Goal: Task Accomplishment & Management: Complete application form

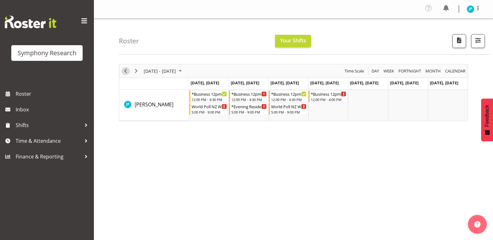
click at [125, 70] on span "Previous" at bounding box center [126, 71] width 8 height 8
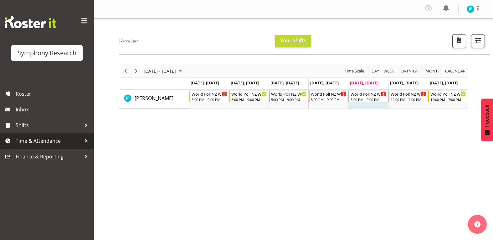
click at [69, 143] on span "Time & Attendance" at bounding box center [49, 140] width 66 height 9
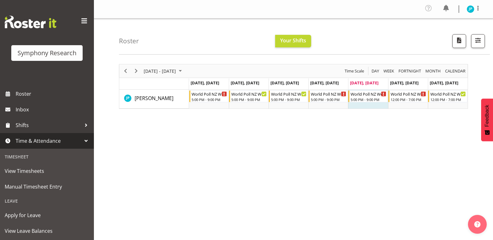
click at [69, 143] on span "Time & Attendance" at bounding box center [49, 140] width 66 height 9
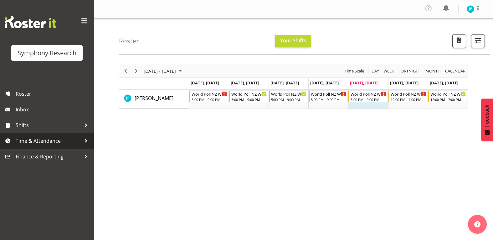
click at [69, 143] on span "Time & Attendance" at bounding box center [49, 140] width 66 height 9
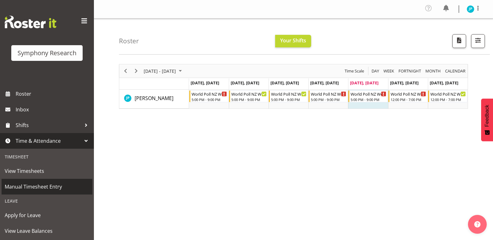
click at [58, 180] on link "Manual Timesheet Entry" at bounding box center [47, 186] width 91 height 16
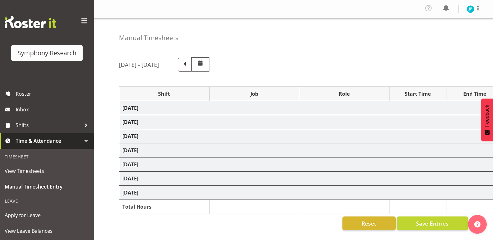
select select "41604"
select select "10527"
select select "47"
select select "41604"
select select "10527"
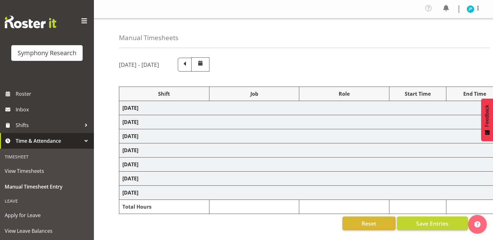
select select "47"
select select "41604"
select select "10527"
select select "47"
select select "41604"
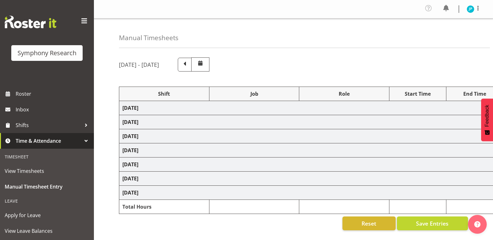
select select "10527"
select select "47"
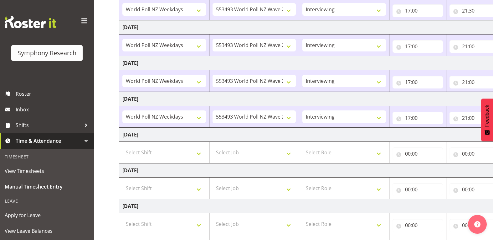
scroll to position [116, 0]
click at [202, 157] on select "Select Shift !!Weekend Residential (Roster IT Shift Label) *Business 9/10am ~ 4…" at bounding box center [164, 153] width 84 height 13
select select "41604"
click at [122, 147] on select "Select Shift !!Weekend Residential (Roster IT Shift Label) *Business 9/10am ~ 4…" at bounding box center [164, 153] width 84 height 13
click at [238, 156] on select "Select Job 550060 IF Admin 553492 World Poll Aus Wave 2 Main 2025 553493 World …" at bounding box center [255, 153] width 84 height 13
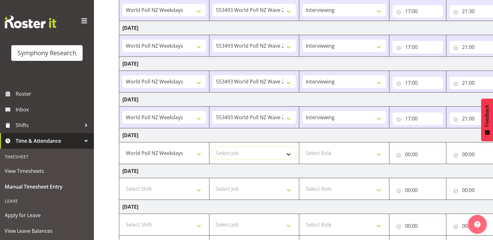
select select "10527"
click at [213, 147] on select "Select Job 550060 IF Admin 553492 World Poll Aus Wave 2 Main 2025 553493 World …" at bounding box center [255, 153] width 84 height 13
click at [359, 155] on select "Select Role Briefing Interviewing" at bounding box center [344, 153] width 84 height 13
select select "47"
click at [302, 147] on select "Select Role Briefing Interviewing" at bounding box center [344, 153] width 84 height 13
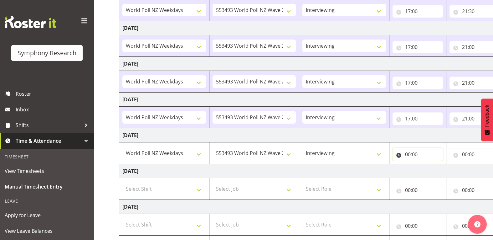
click at [423, 155] on input "00:00" at bounding box center [418, 154] width 50 height 13
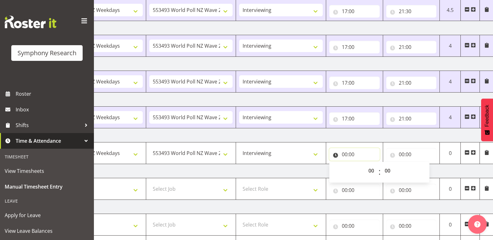
scroll to position [0, 64]
click at [370, 171] on select "00 01 02 03 04 05 06 07 08 09 10 11 12 13 14 15 16 17 18 19 20 21 22 23" at bounding box center [371, 170] width 14 height 13
select select "17"
click at [364, 164] on select "00 01 02 03 04 05 06 07 08 09 10 11 12 13 14 15 16 17 18 19 20 21 22 23" at bounding box center [371, 170] width 14 height 13
type input "17:00"
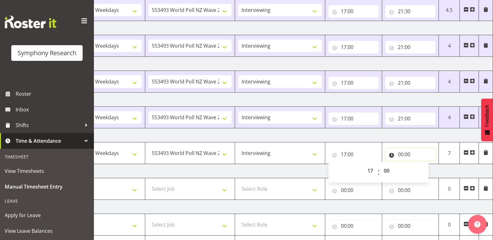
click at [406, 153] on input "00:00" at bounding box center [410, 154] width 50 height 13
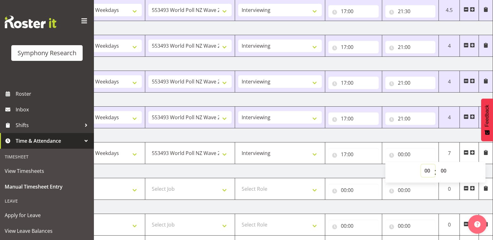
click at [424, 168] on select "00 01 02 03 04 05 06 07 08 09 10 11 12 13 14 15 16 17 18 19 20 21 22 23" at bounding box center [428, 170] width 14 height 13
select select "21"
click at [421, 164] on select "00 01 02 03 04 05 06 07 08 09 10 11 12 13 14 15 16 17 18 19 20 21 22 23" at bounding box center [428, 170] width 14 height 13
type input "21:00"
click at [351, 175] on td "Saturday 6th September 2025" at bounding box center [274, 171] width 438 height 14
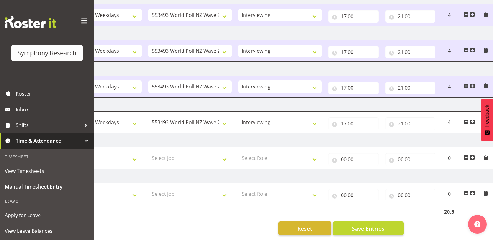
scroll to position [147, 0]
click at [385, 228] on span "Save Entries" at bounding box center [368, 228] width 33 height 8
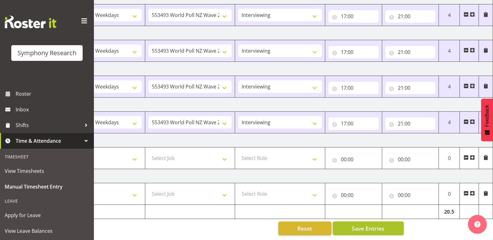
click at [379, 230] on span "Save Entries" at bounding box center [368, 228] width 33 height 8
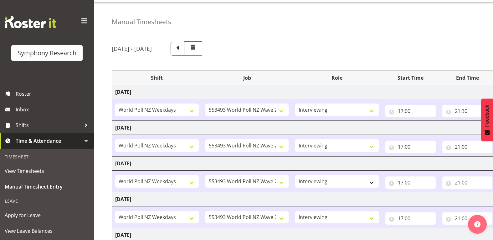
scroll to position [17, 0]
click at [182, 50] on span at bounding box center [177, 47] width 8 height 8
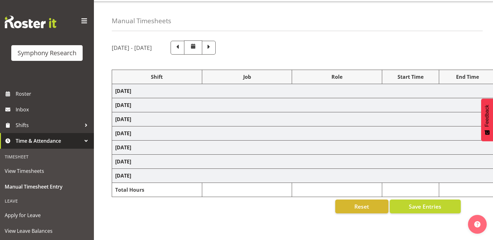
select select
select select "10536"
select select "47"
select select "41604"
select select "10527"
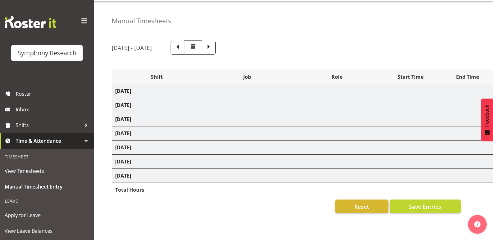
select select "81335"
select select "10527"
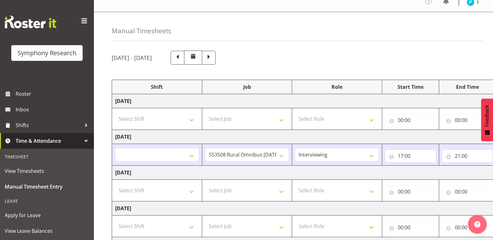
scroll to position [8, 0]
click at [213, 58] on span at bounding box center [209, 56] width 8 height 8
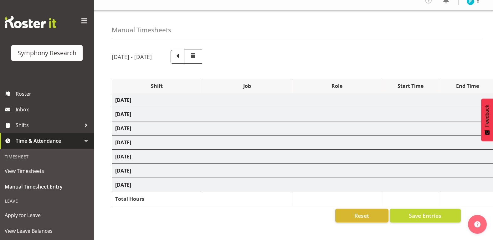
select select "41604"
select select "10527"
select select "47"
select select "41604"
select select "10527"
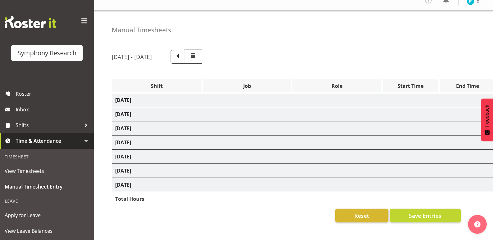
select select "47"
select select "41604"
select select "10527"
select select "47"
select select "41604"
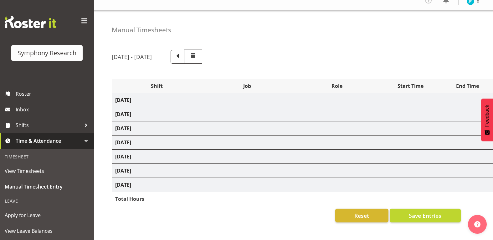
select select "10527"
select select "47"
select select "41604"
select select "10527"
select select "47"
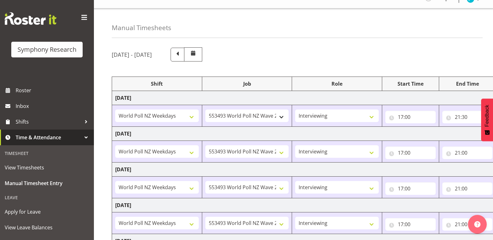
scroll to position [10, 0]
click at [39, 88] on span "Roster" at bounding box center [53, 89] width 75 height 9
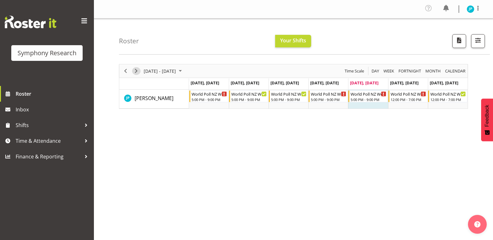
click at [137, 72] on span "Next" at bounding box center [136, 71] width 8 height 8
